Goal: Task Accomplishment & Management: Complete application form

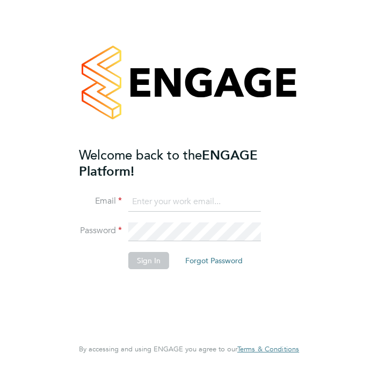
type input "simonfgill@icloud.com"
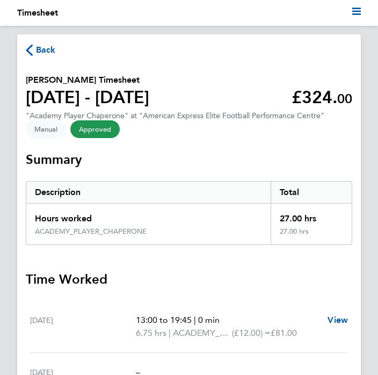
click at [48, 50] on span "Back" at bounding box center [46, 50] width 20 height 13
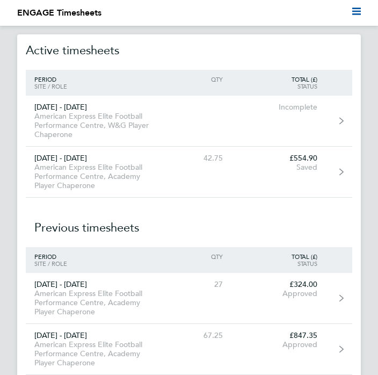
click at [81, 168] on div "American Express Elite Football Performance Centre, Academy Player Chaperone" at bounding box center [98, 176] width 144 height 27
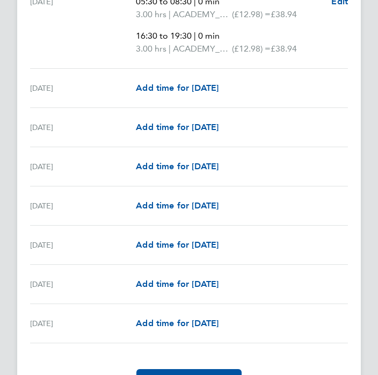
scroll to position [1365, 0]
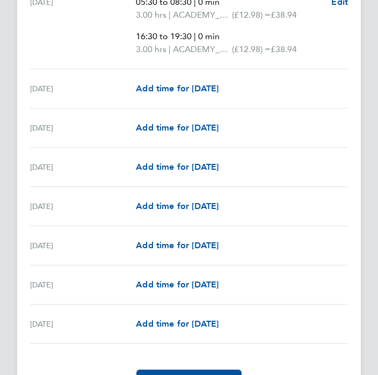
click at [140, 126] on span "Add time for [DATE]" at bounding box center [177, 128] width 83 height 10
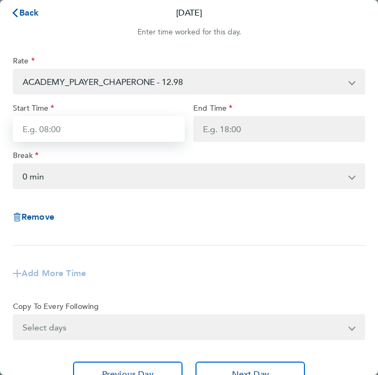
click at [51, 131] on input "Start Time" at bounding box center [99, 129] width 172 height 26
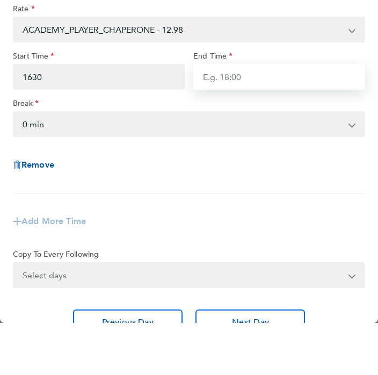
click at [247, 116] on input "End Time" at bounding box center [280, 129] width 172 height 26
type input "16:30"
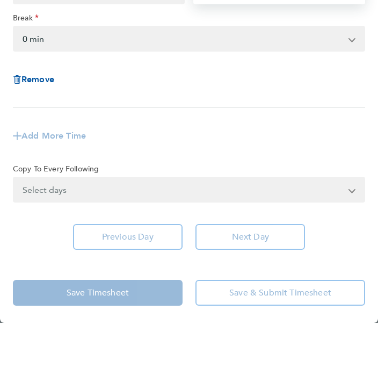
scroll to position [87, 0]
type input "19:45"
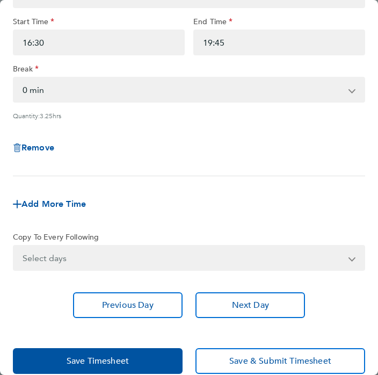
click at [22, 299] on div "Previous Day Next Day" at bounding box center [189, 305] width 353 height 26
click at [63, 364] on button "Save Timesheet" at bounding box center [98, 361] width 170 height 26
